Goal: Information Seeking & Learning: Check status

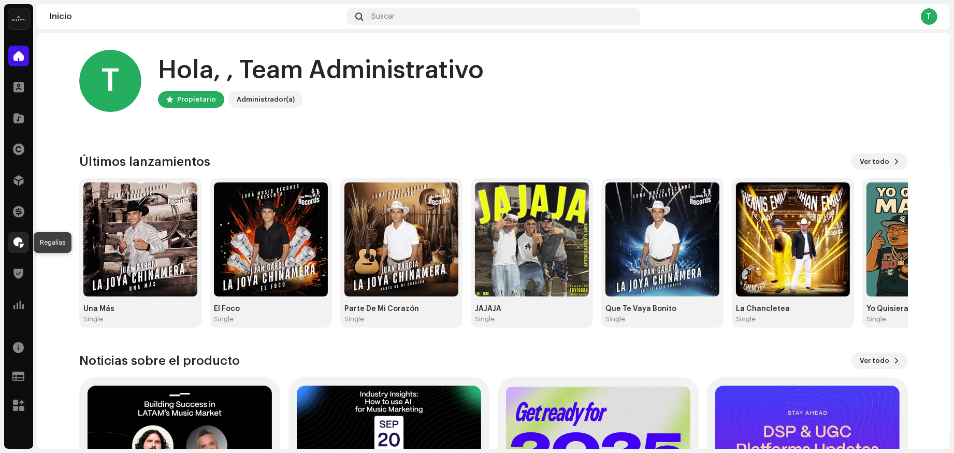
click at [19, 243] on span at bounding box center [18, 242] width 10 height 8
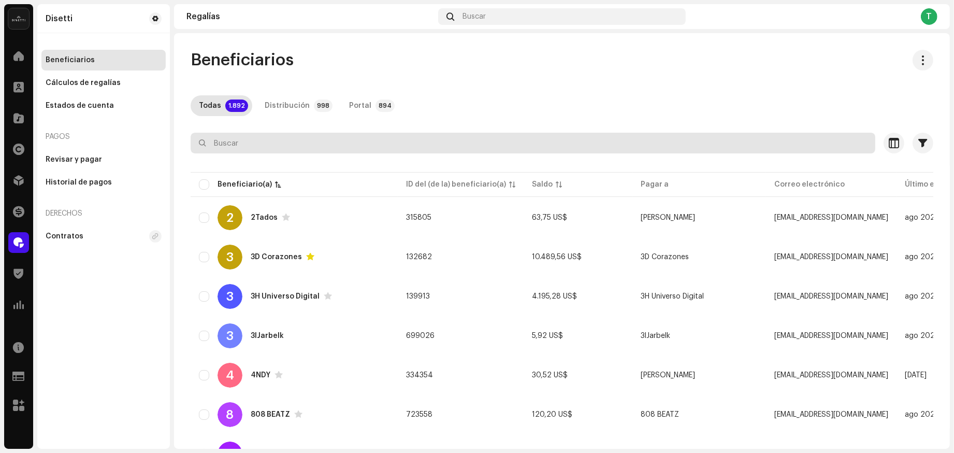
click at [250, 151] on input "text" at bounding box center [533, 143] width 685 height 21
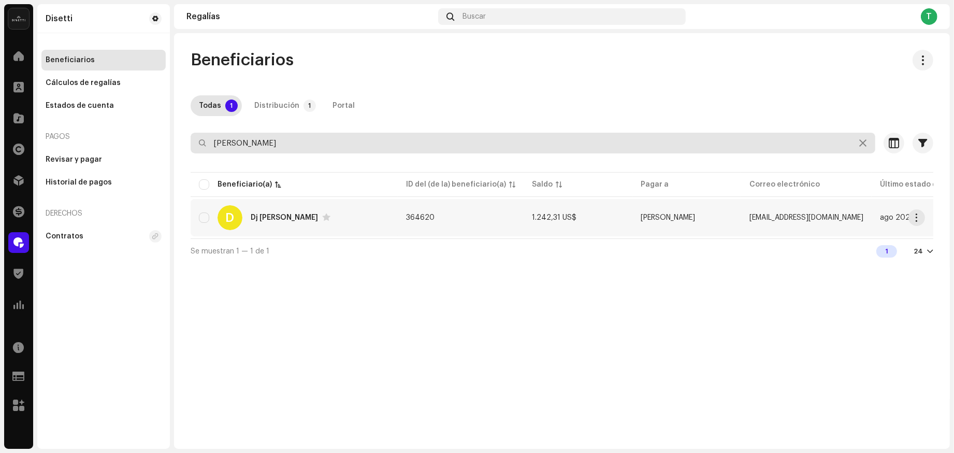
type input "[PERSON_NAME]"
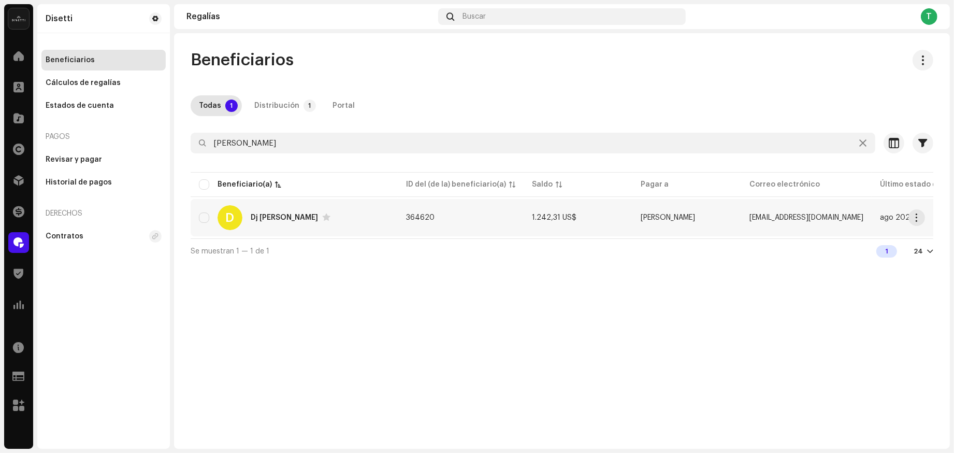
click at [262, 218] on div "Dj [PERSON_NAME]" at bounding box center [284, 217] width 67 height 7
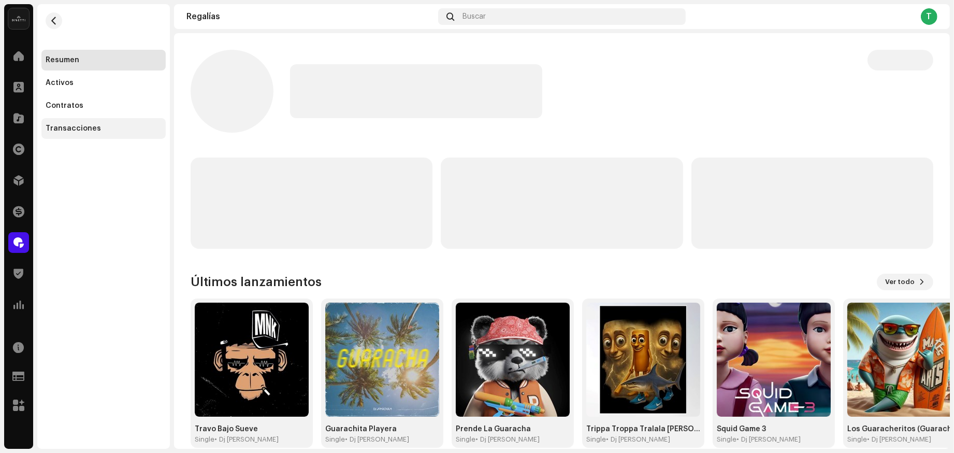
click at [118, 130] on div "Transacciones" at bounding box center [104, 128] width 116 height 8
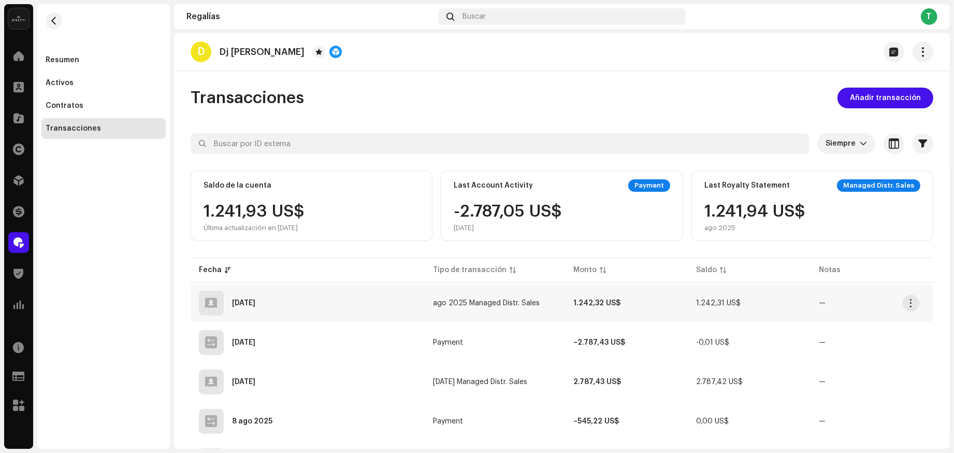
click at [482, 307] on td "ago 2025 Managed Distr. Sales" at bounding box center [495, 302] width 140 height 37
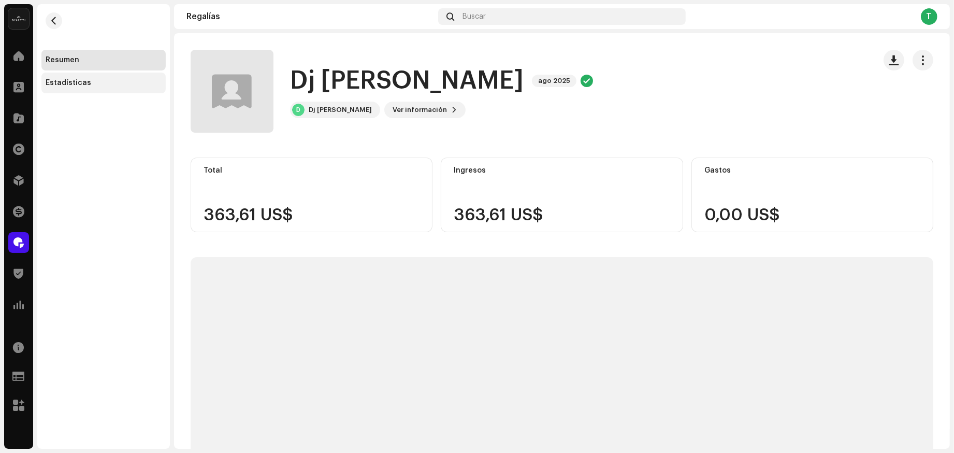
click at [103, 89] on div "Estadísticas" at bounding box center [103, 83] width 124 height 21
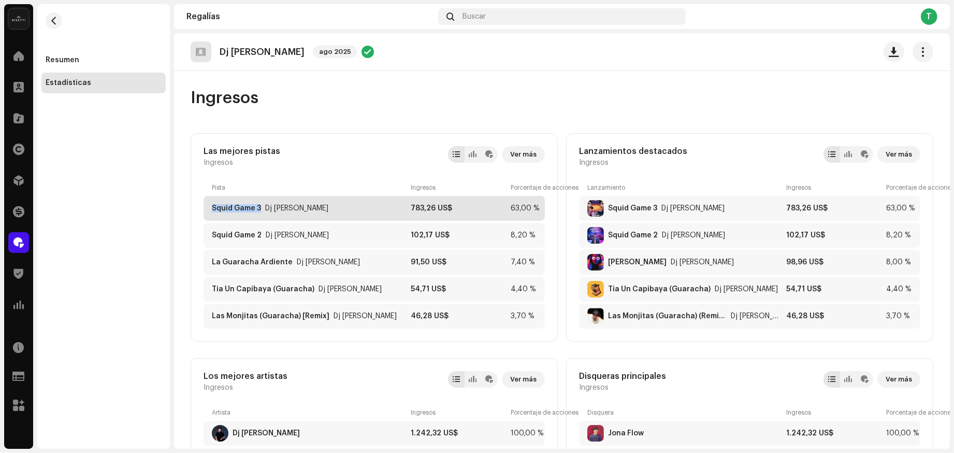
copy div "Squid Game 3"
drag, startPoint x: 210, startPoint y: 208, endPoint x: 259, endPoint y: 210, distance: 48.8
click at [259, 210] on div "Squid Game 3 Dj [PERSON_NAME] 783,26 US$ 63,00 %" at bounding box center [374, 208] width 341 height 25
